Goal: Task Accomplishment & Management: Use online tool/utility

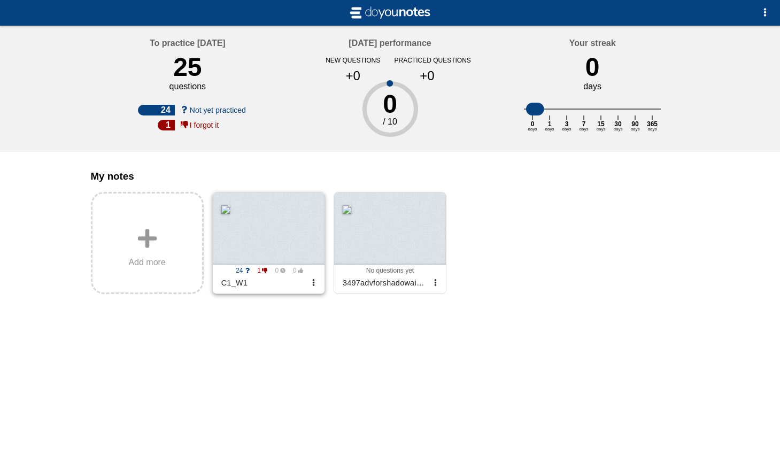
click at [281, 233] on div at bounding box center [269, 228] width 112 height 72
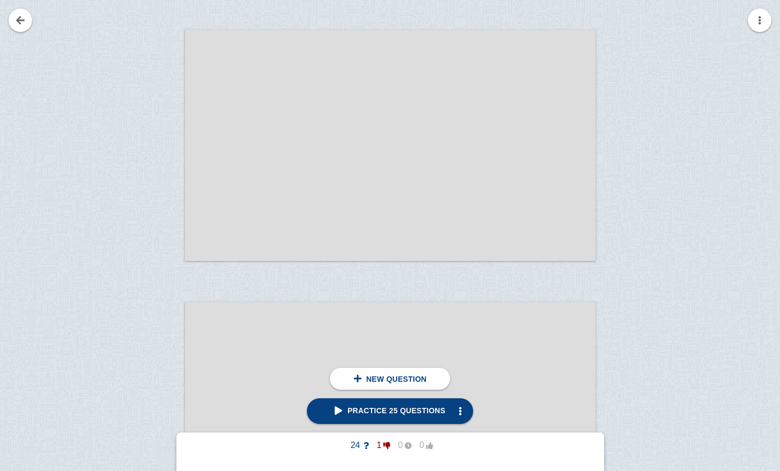
scroll to position [21308, 0]
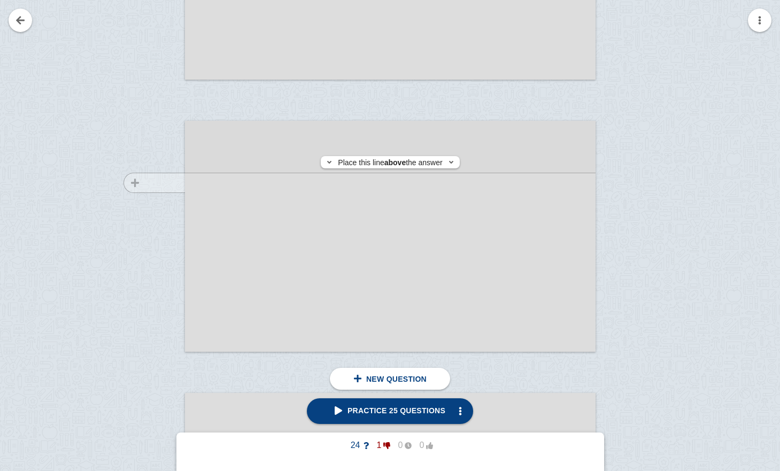
click at [151, 183] on div at bounding box center [149, 246] width 72 height 231
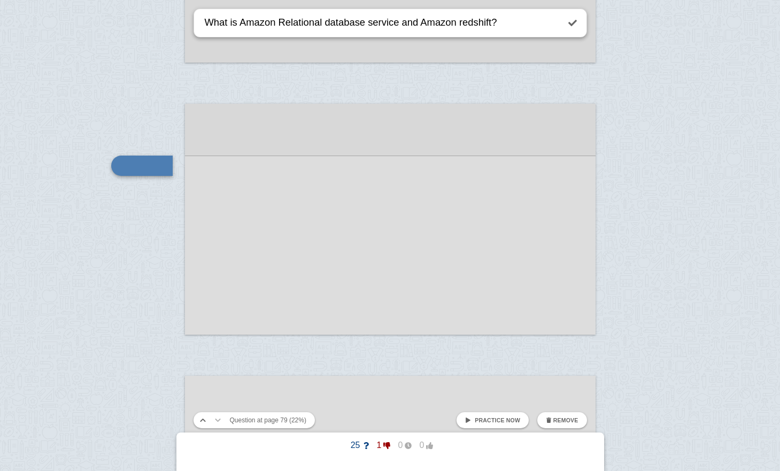
type textarea "What is Amazon Relational database service and Amazon redshift?"
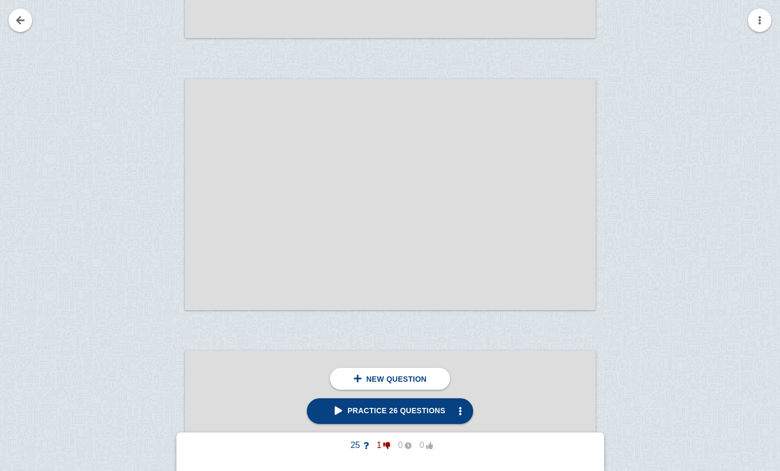
scroll to position [21617, 0]
click at [167, 100] on div at bounding box center [149, 210] width 72 height 231
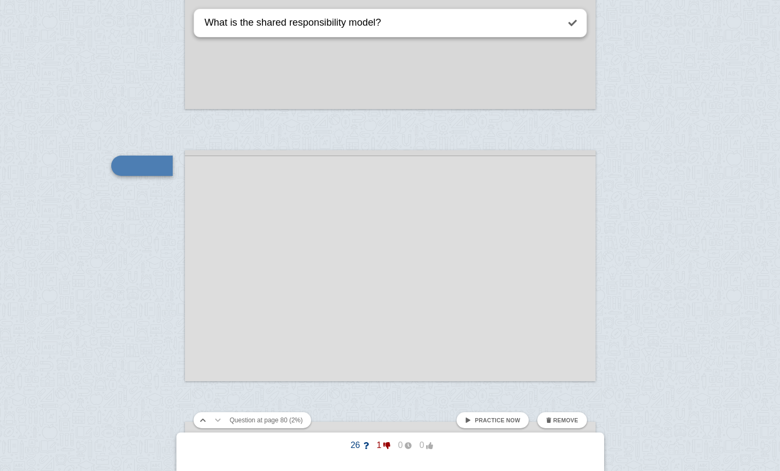
type textarea "What is the shared responsibility model?"
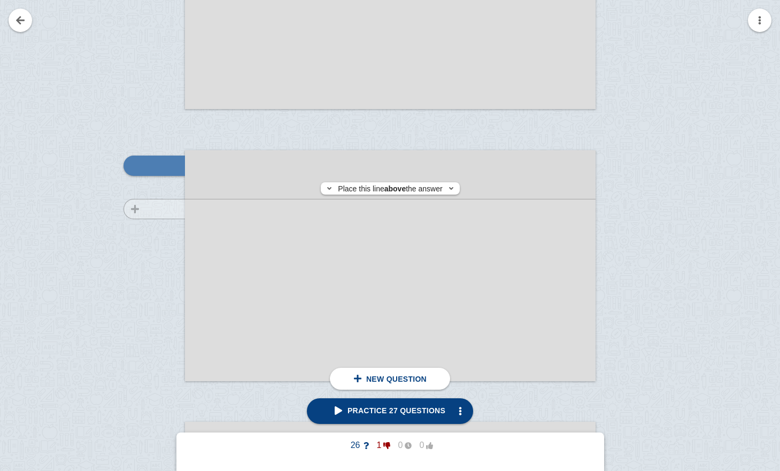
click at [161, 209] on div at bounding box center [149, 275] width 72 height 231
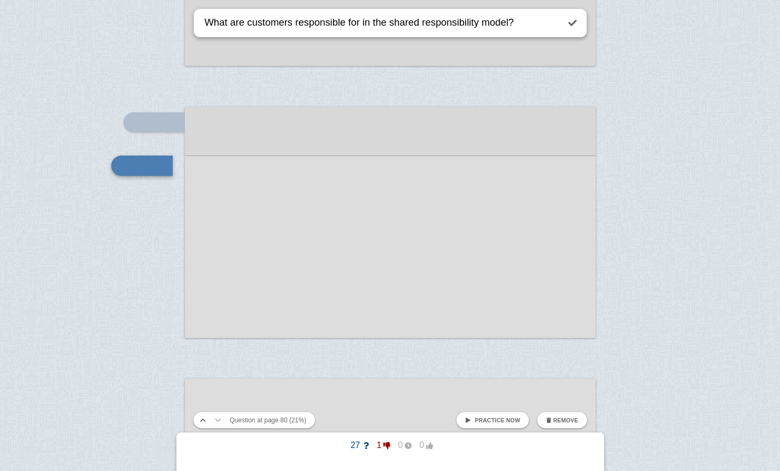
click at [375, 24] on textarea "What are customers responsible for in the shared responsibility model?" at bounding box center [381, 22] width 356 height 27
type textarea "What are customers responsible for in the shared responsibility model?"
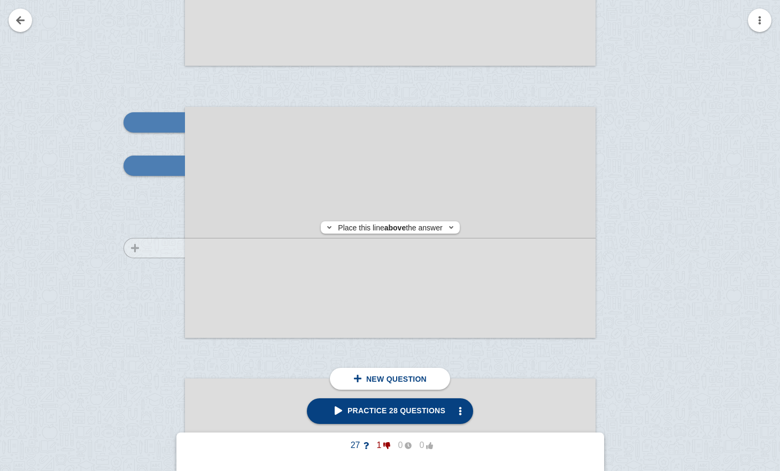
click at [171, 248] on div at bounding box center [149, 232] width 72 height 231
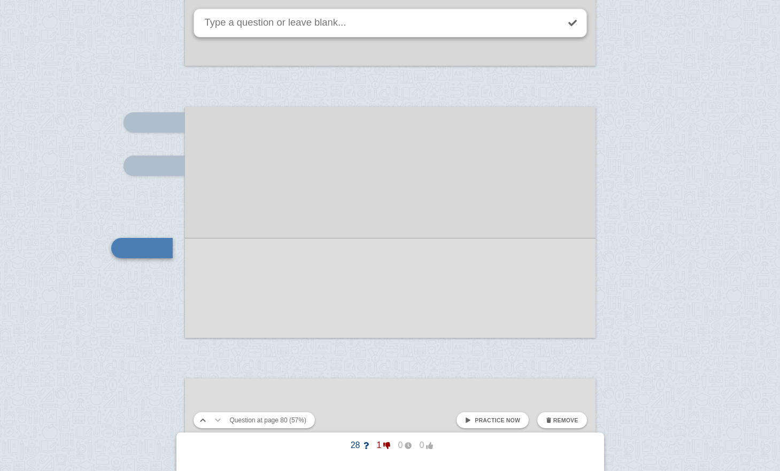
scroll to position [21677, 0]
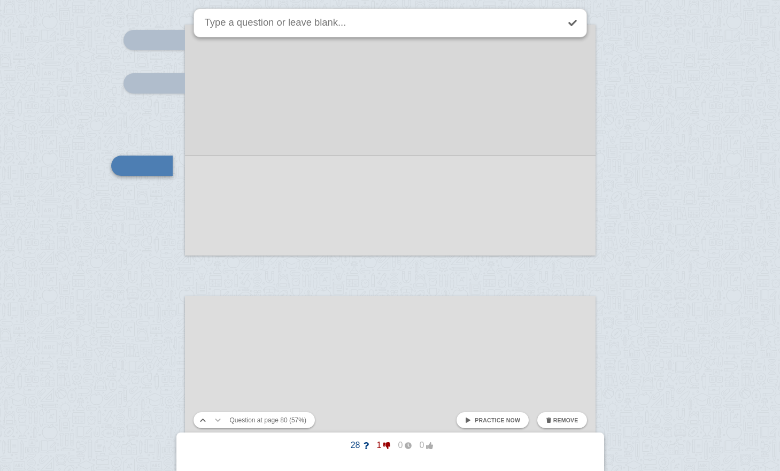
paste textarea "What are customers responsible for in the shared responsibility model?"
drag, startPoint x: 293, startPoint y: 24, endPoint x: 231, endPoint y: 24, distance: 62.0
click at [231, 24] on textarea "What are customers responsible for in the shared responsibility model?" at bounding box center [381, 22] width 356 height 27
type textarea "What is AWS responsible for in the shared responsibility model?"
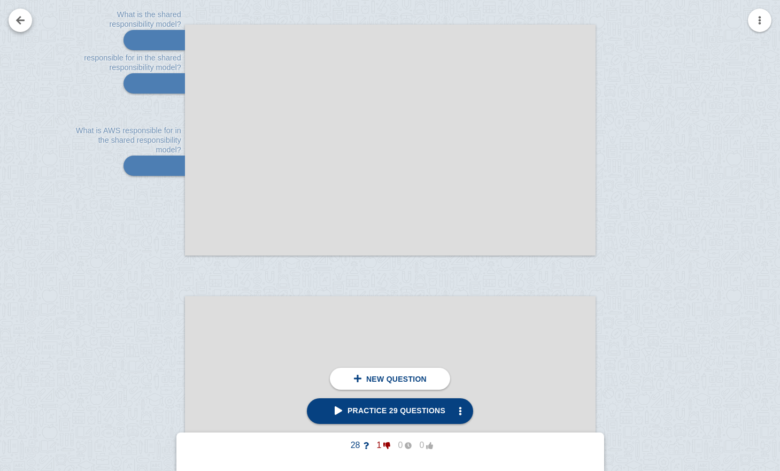
click at [20, 24] on link at bounding box center [21, 21] width 24 height 24
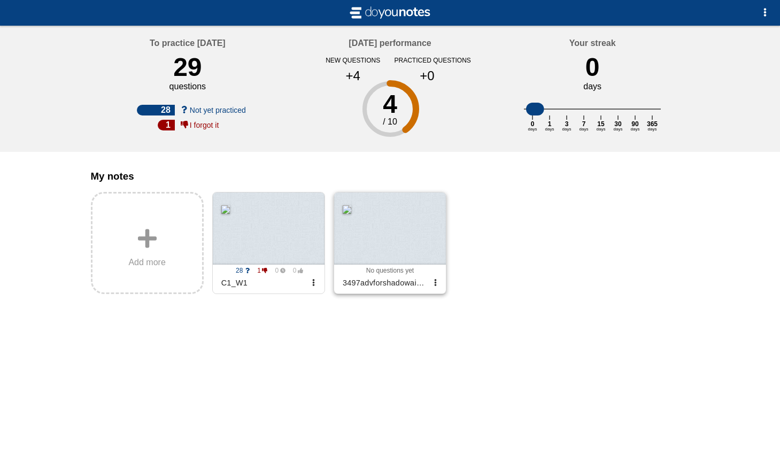
click at [391, 228] on div at bounding box center [390, 228] width 112 height 72
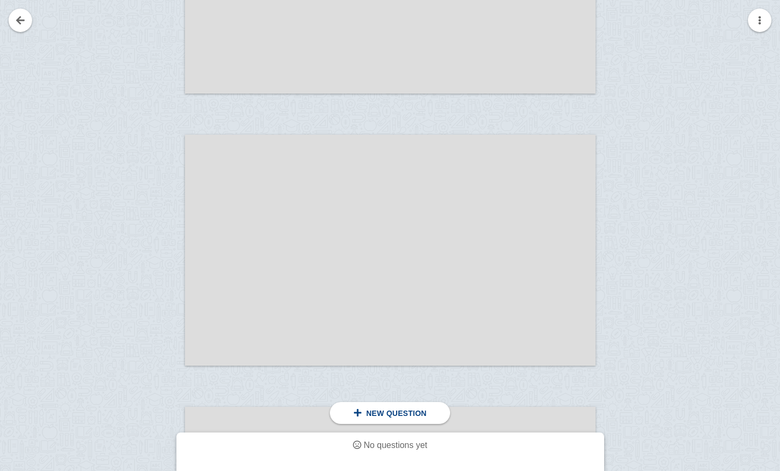
scroll to position [3379, 0]
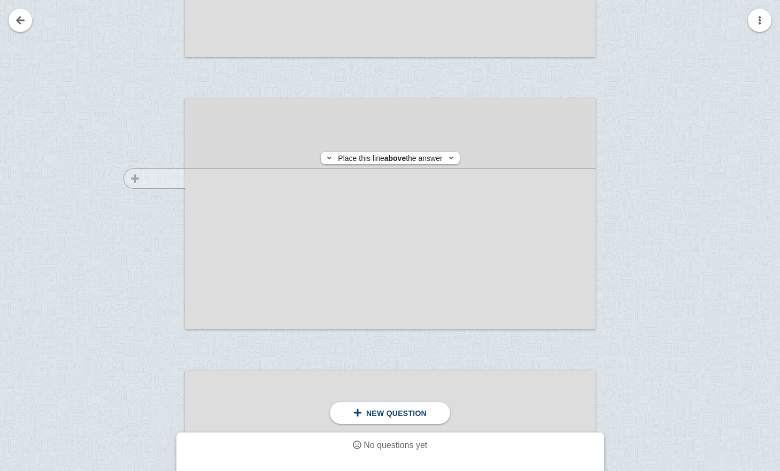
click at [156, 179] on div at bounding box center [149, 224] width 72 height 231
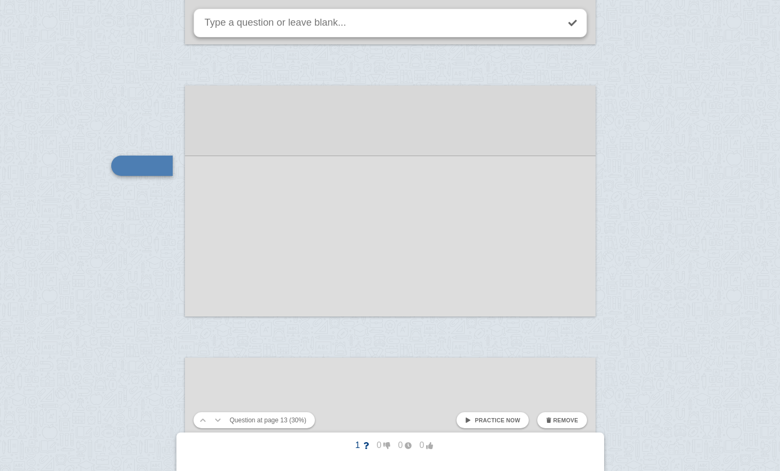
click at [245, 26] on textarea at bounding box center [381, 22] width 356 height 27
click at [339, 22] on textarea "how many AI users are brining AI to work?" at bounding box center [381, 22] width 356 height 27
type textarea "how many AI users are brining their own AI to work?"
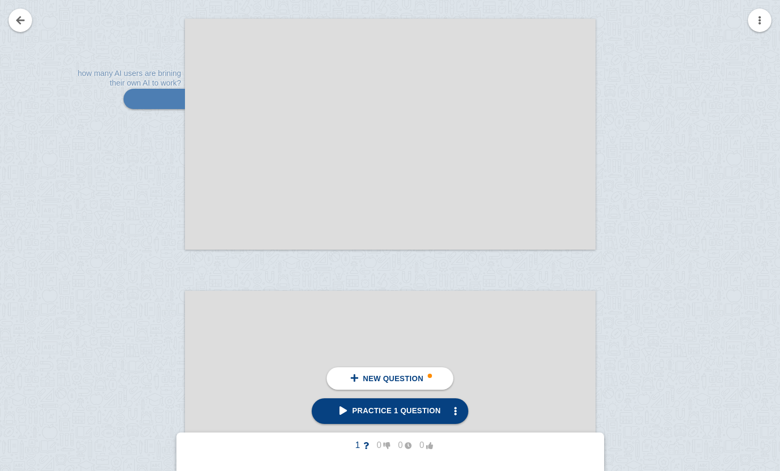
scroll to position [3628, 0]
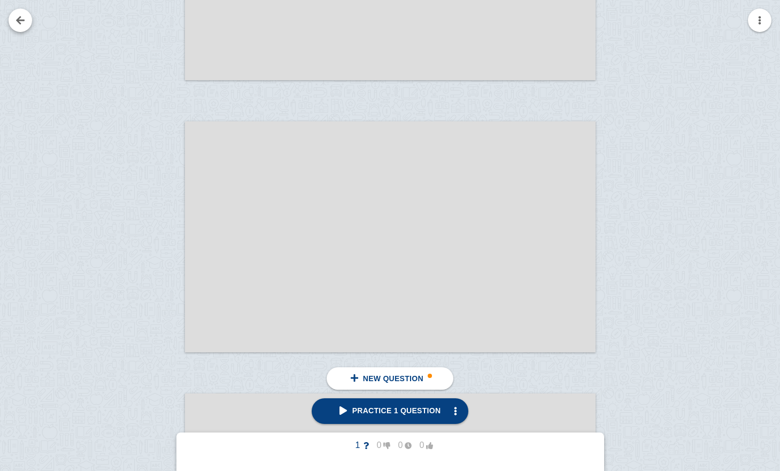
click at [18, 24] on link at bounding box center [21, 21] width 24 height 24
